Goal: Browse casually: Explore the website without a specific task or goal

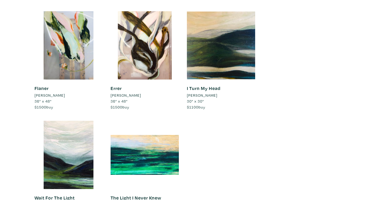
scroll to position [645, 0]
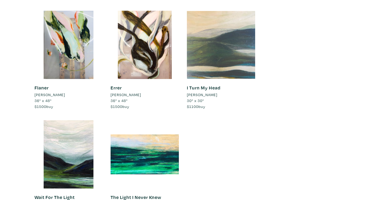
click at [240, 23] on div at bounding box center [221, 45] width 68 height 68
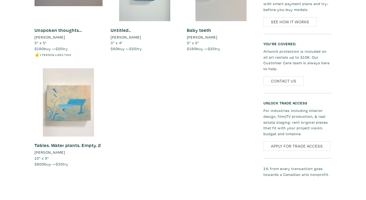
scroll to position [534, 0]
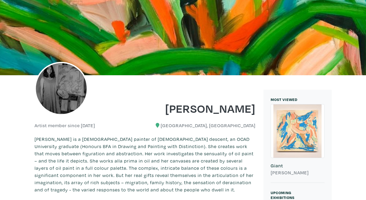
scroll to position [31, 0]
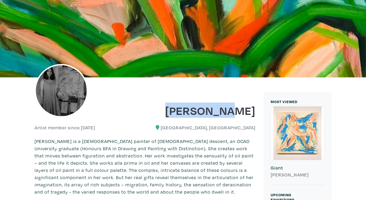
drag, startPoint x: 196, startPoint y: 106, endPoint x: 254, endPoint y: 104, distance: 57.9
click at [254, 104] on h1 "Shinae Kim" at bounding box center [202, 110] width 107 height 14
copy h1 "Shinae Kim"
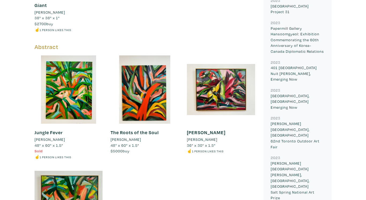
scroll to position [444, 0]
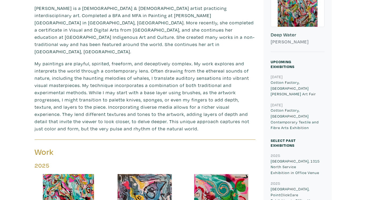
scroll to position [165, 0]
